Goal: Navigation & Orientation: Go to known website

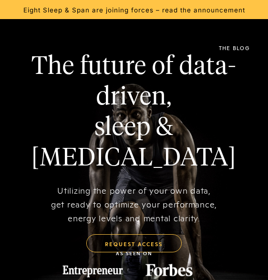
click at [13, 46] on img at bounding box center [13, 47] width 0 height 23
